Goal: Information Seeking & Learning: Find specific fact

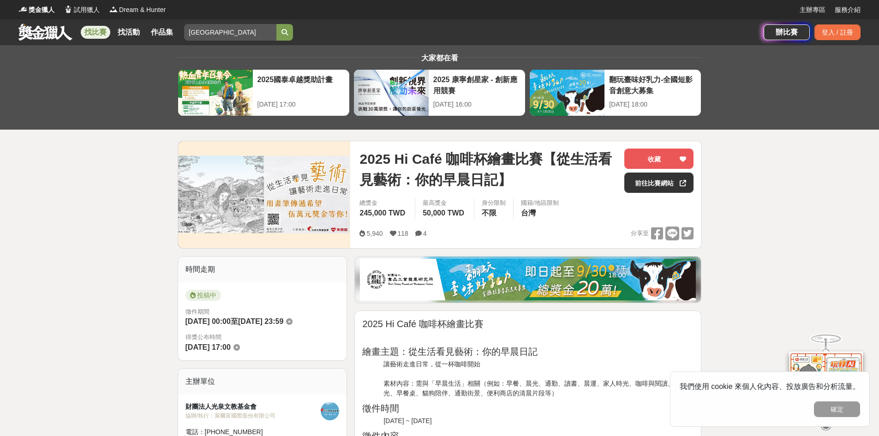
type input "[GEOGRAPHIC_DATA]"
click at [276, 24] on button "submit" at bounding box center [284, 32] width 17 height 17
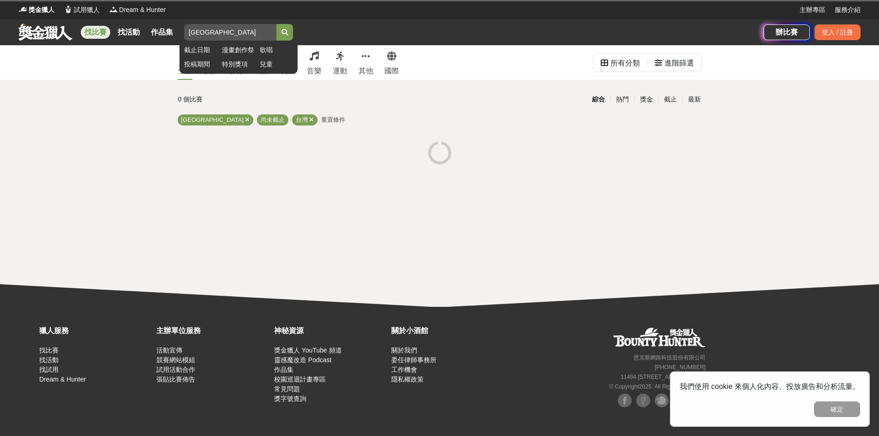
click at [288, 37] on button "submit" at bounding box center [284, 32] width 17 height 17
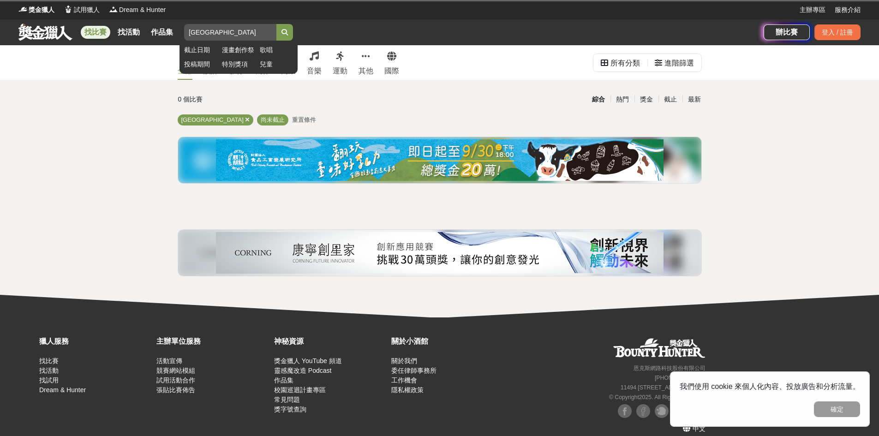
click at [288, 37] on button "submit" at bounding box center [284, 32] width 17 height 17
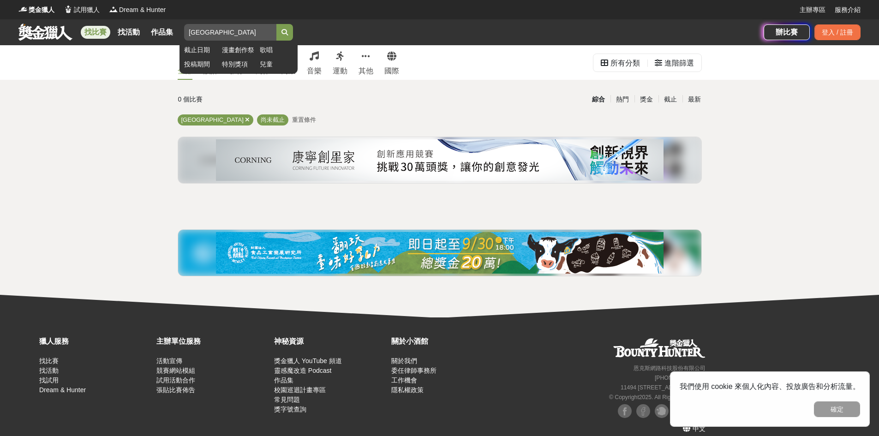
click at [288, 37] on button "submit" at bounding box center [284, 32] width 17 height 17
